Goal: Transaction & Acquisition: Purchase product/service

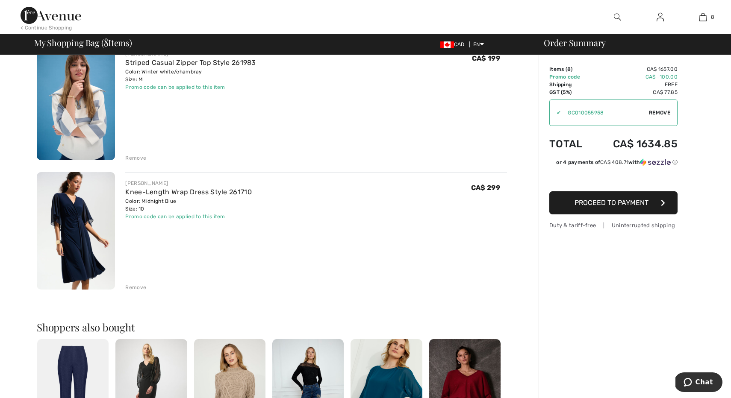
scroll to position [852, 0]
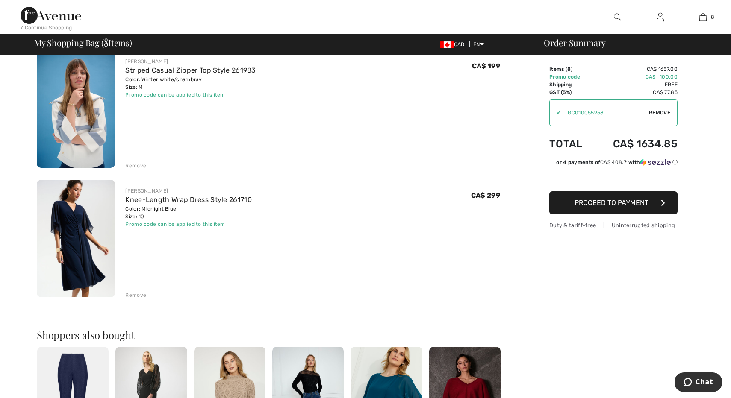
click at [136, 297] on div "Remove" at bounding box center [135, 296] width 21 height 8
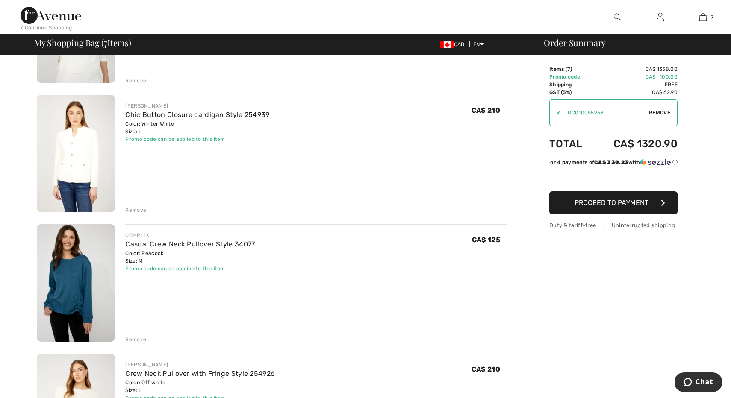
scroll to position [158, 0]
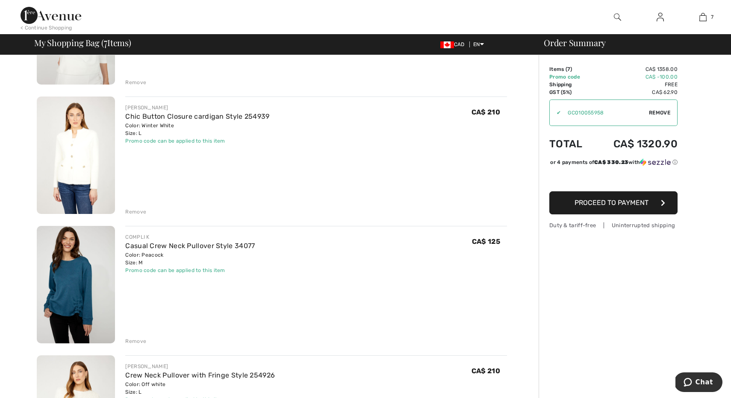
click at [92, 153] on img at bounding box center [76, 156] width 78 height 118
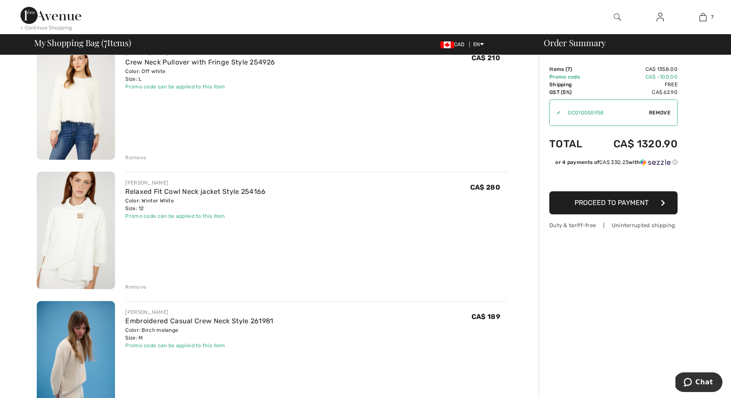
scroll to position [477, 0]
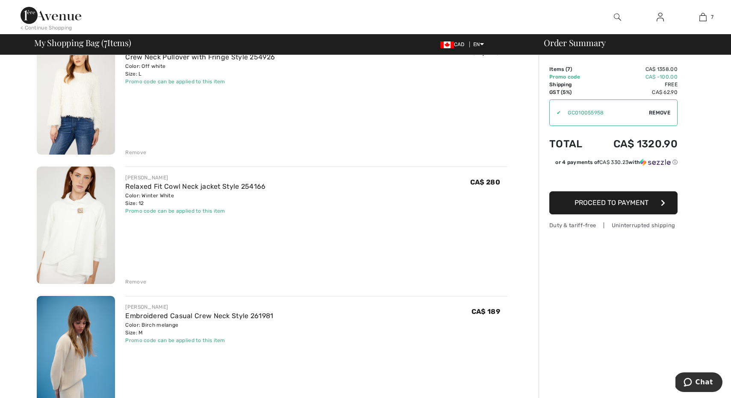
click at [134, 282] on div "Remove" at bounding box center [135, 282] width 21 height 8
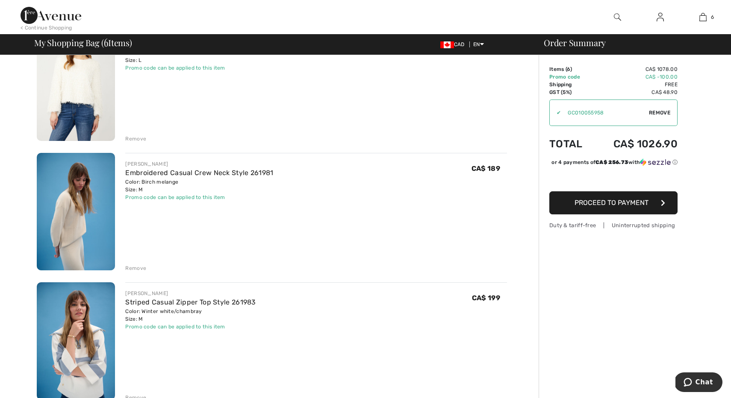
scroll to position [475, 0]
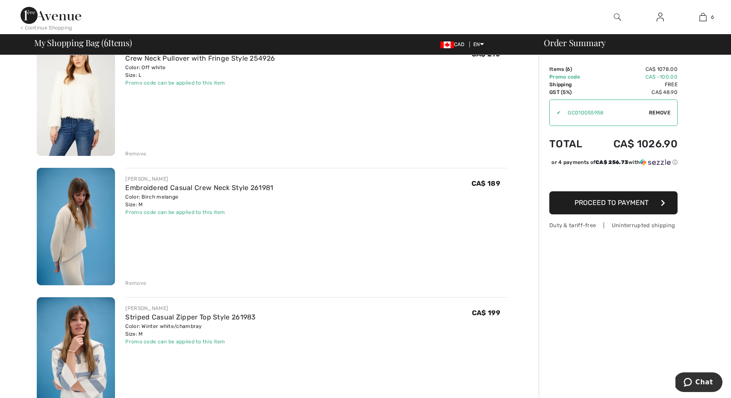
click at [68, 232] on img at bounding box center [76, 227] width 78 height 118
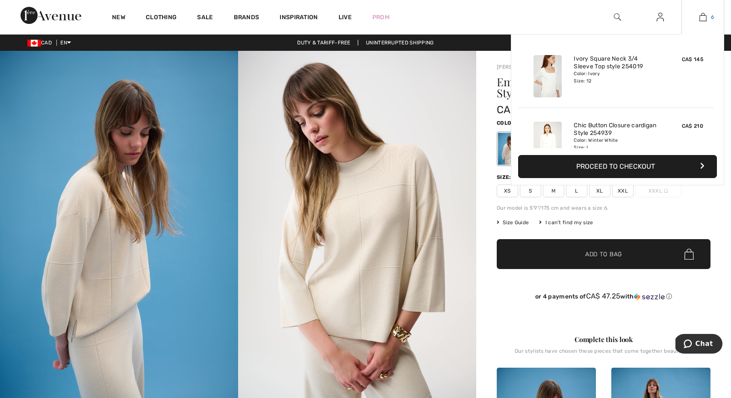
click at [700, 15] on img at bounding box center [702, 17] width 7 height 10
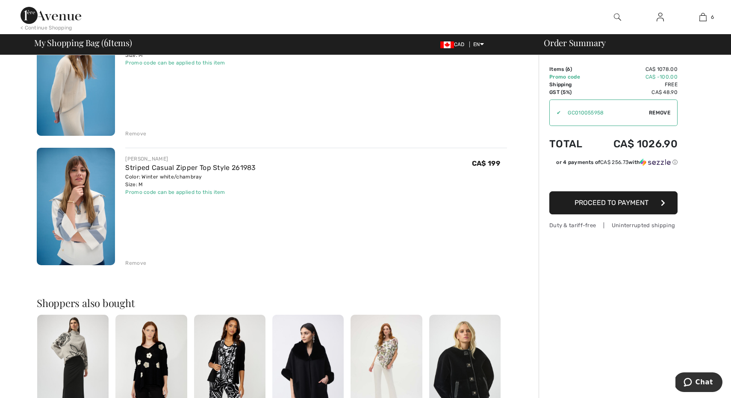
scroll to position [629, 0]
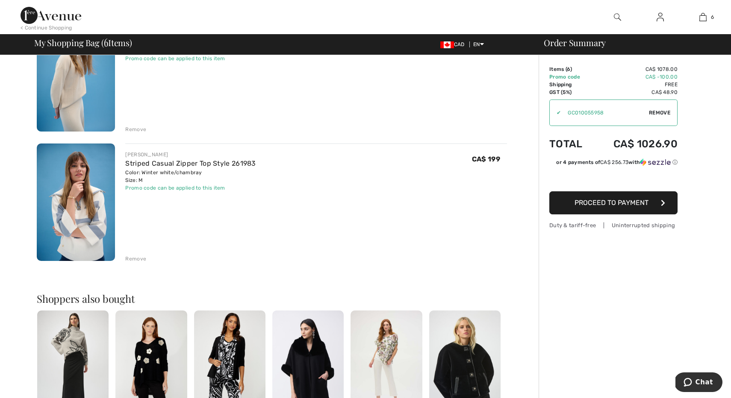
click at [91, 237] on img at bounding box center [76, 203] width 78 height 118
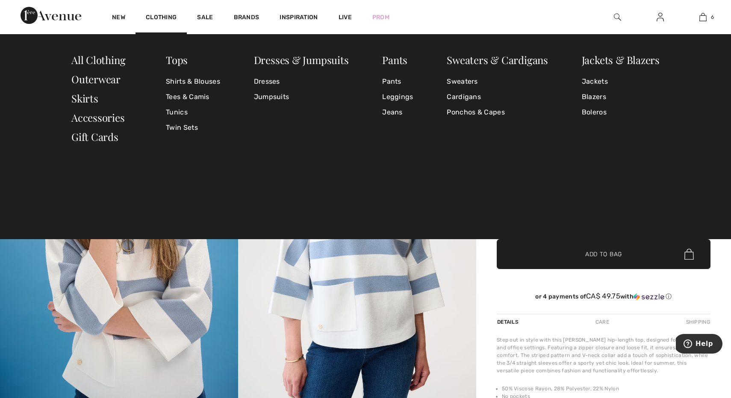
click at [521, 291] on div "or 4 payments of CA$ 49.75 with ⓘ" at bounding box center [604, 298] width 214 height 32
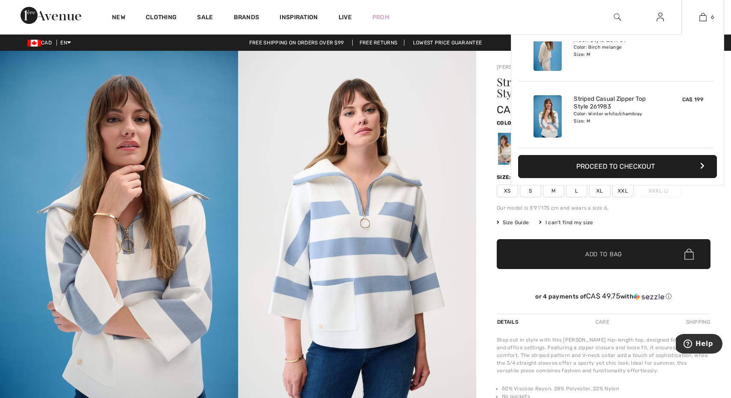
scroll to position [293, 0]
click at [592, 98] on link "Striped Casual Zipper Top Style 261983" at bounding box center [616, 102] width 84 height 15
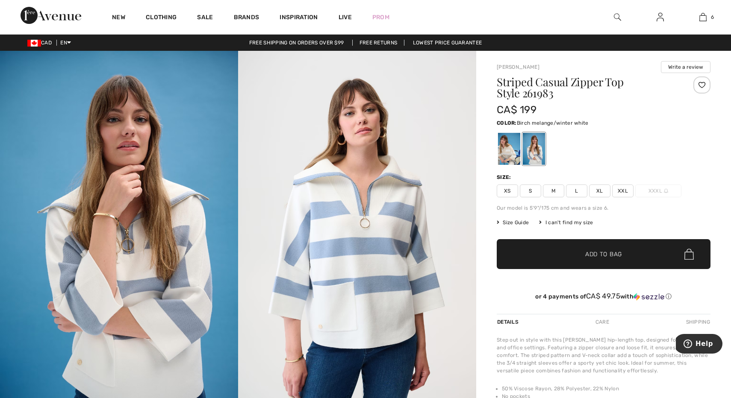
click at [502, 152] on div at bounding box center [509, 149] width 22 height 32
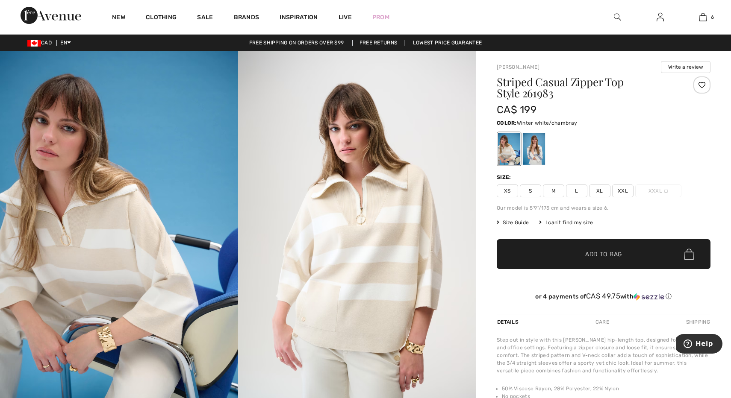
click at [534, 156] on div at bounding box center [534, 149] width 22 height 32
